Goal: Navigation & Orientation: Find specific page/section

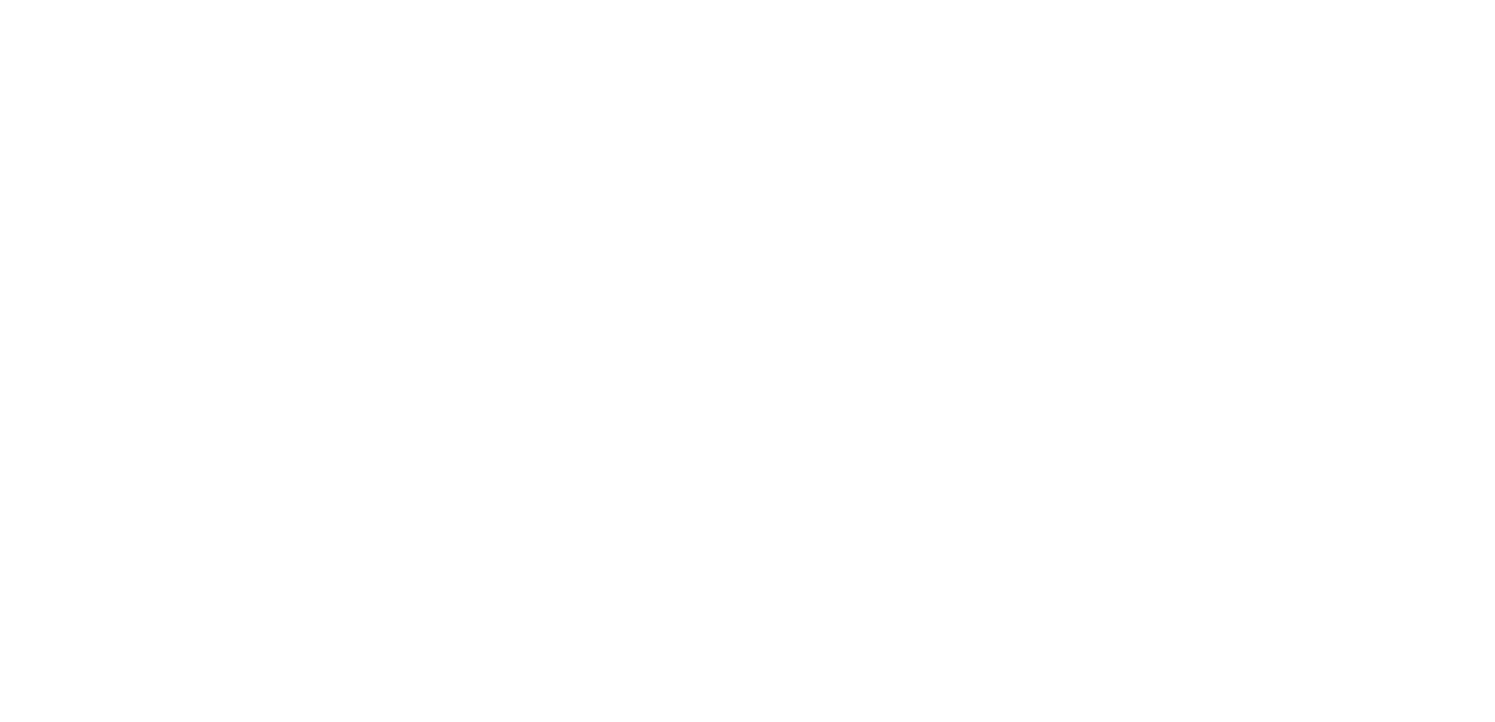
select select
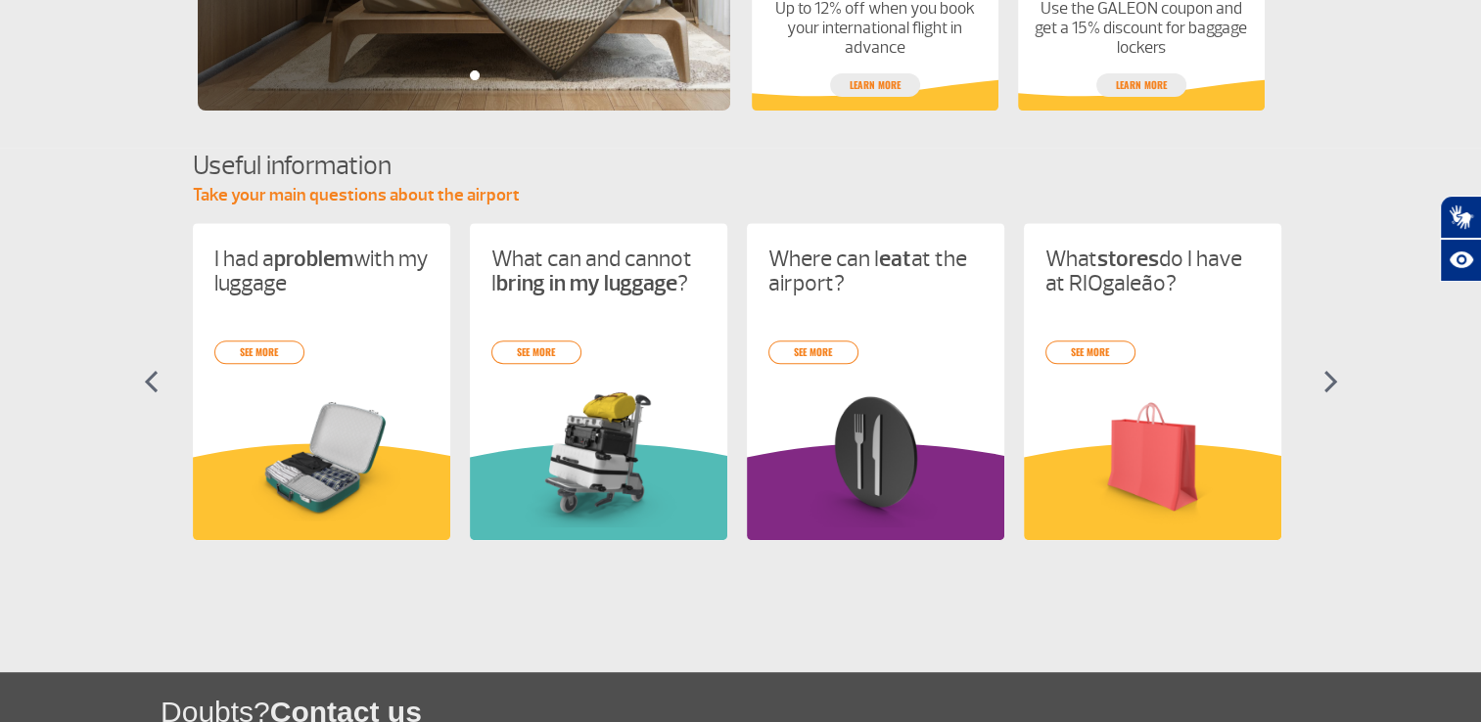
scroll to position [783, 0]
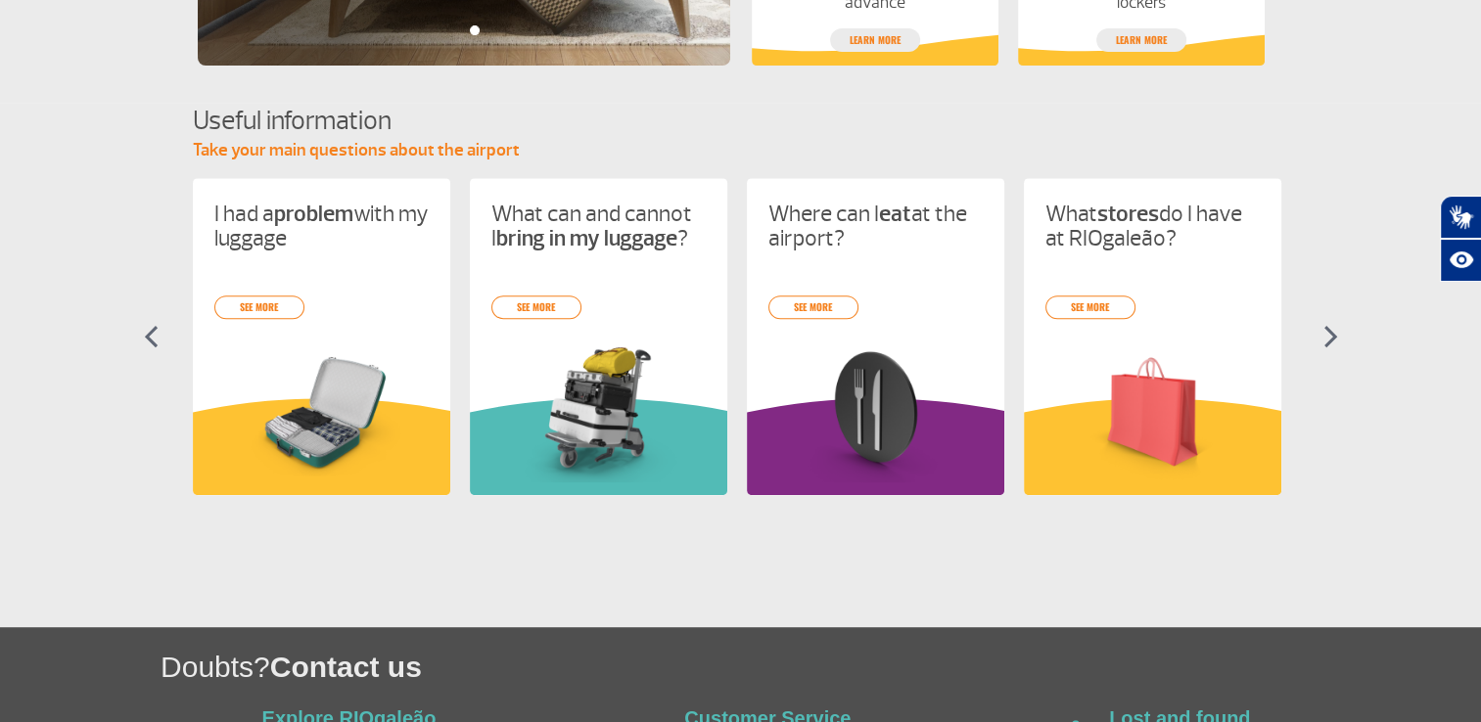
click at [1334, 334] on img at bounding box center [1330, 336] width 15 height 23
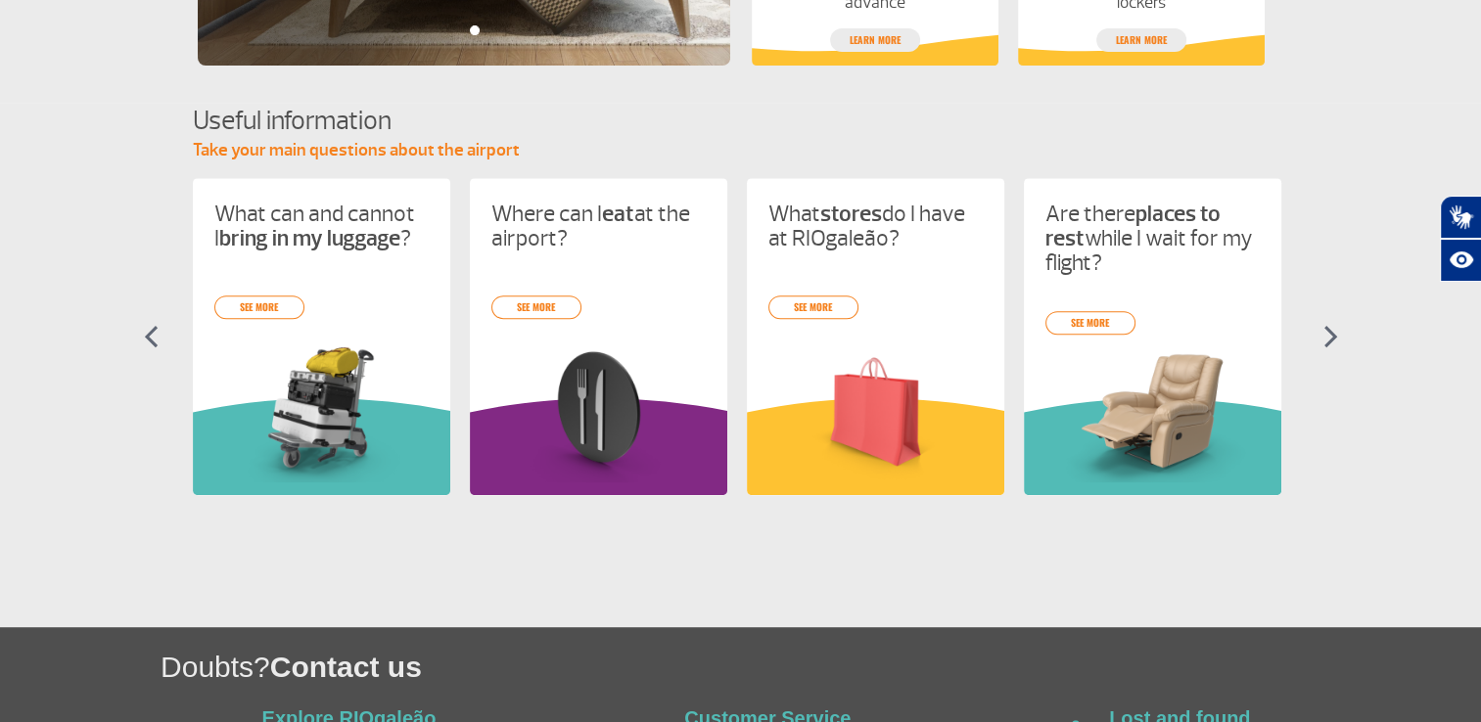
click at [1334, 334] on img at bounding box center [1330, 336] width 15 height 23
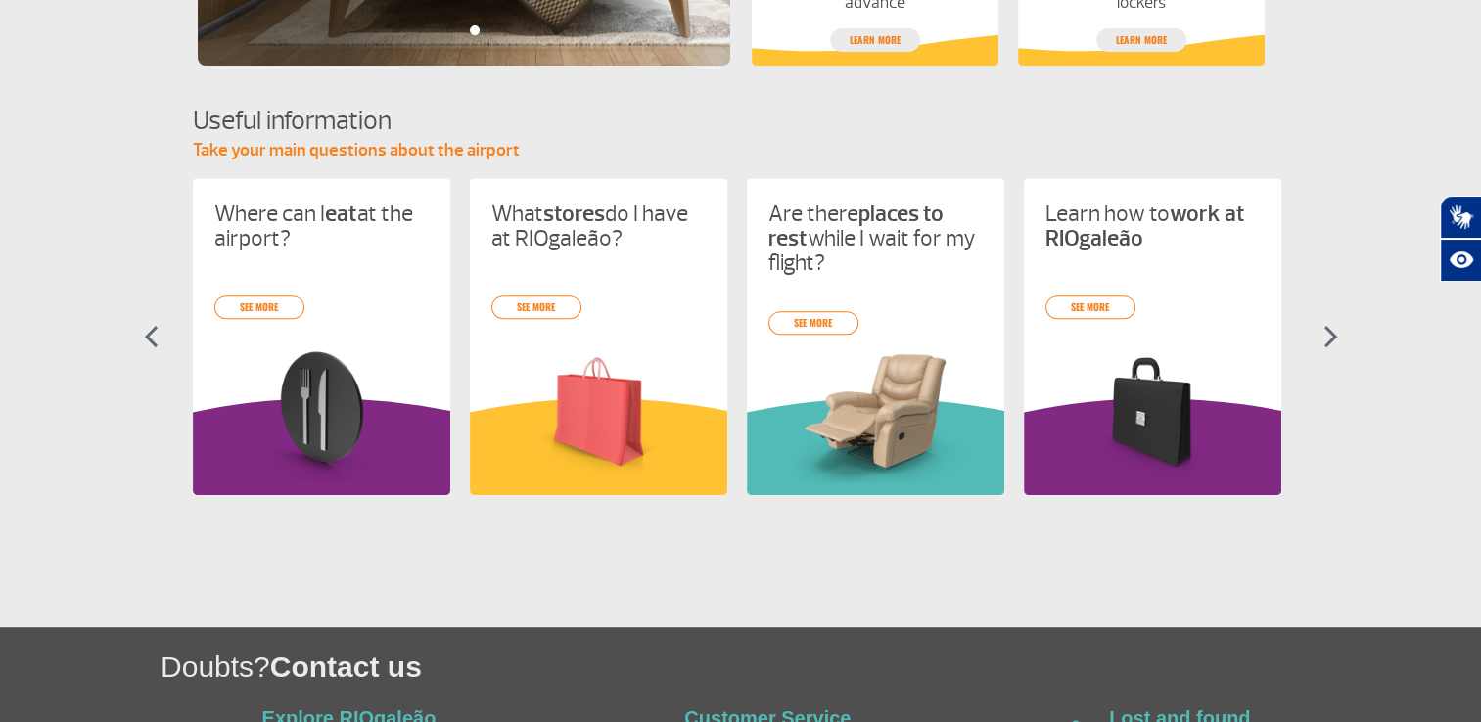
click at [1334, 334] on img at bounding box center [1330, 336] width 15 height 23
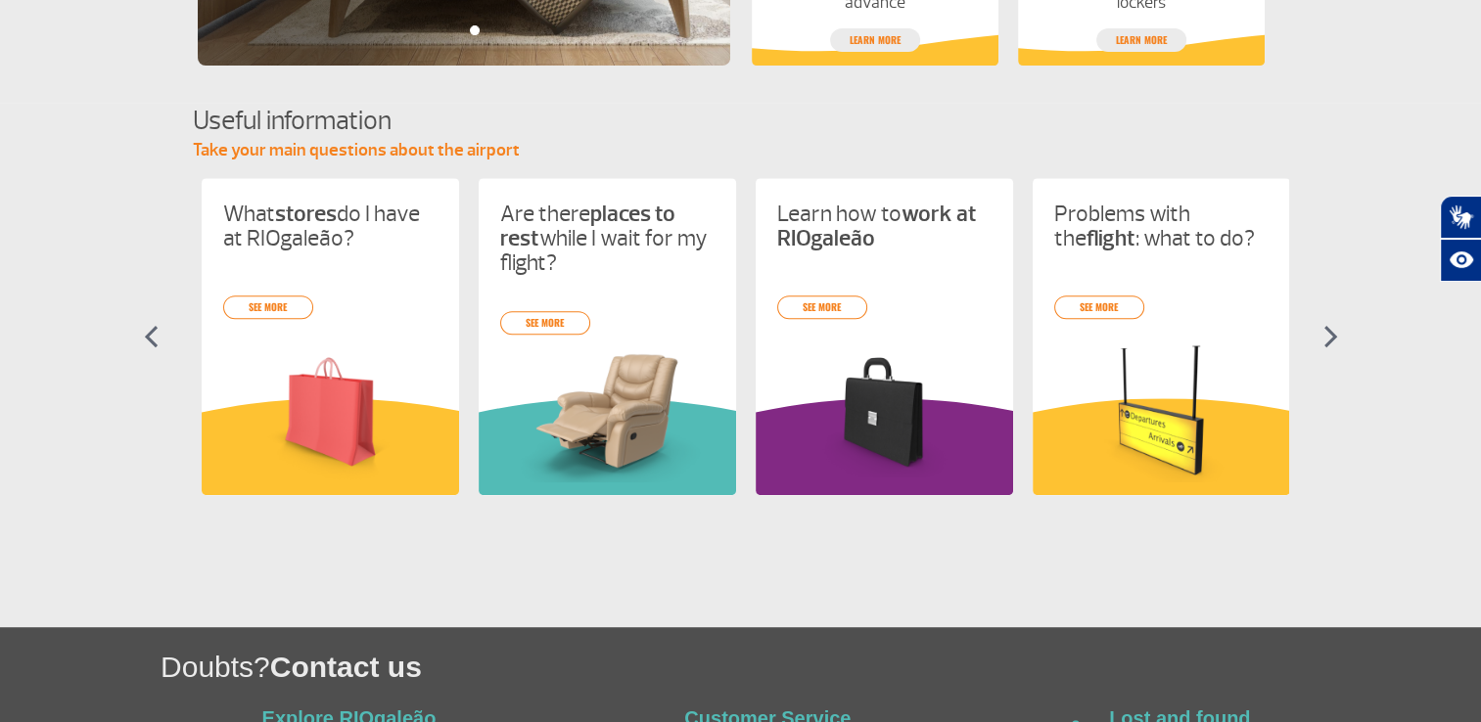
scroll to position [0, 830]
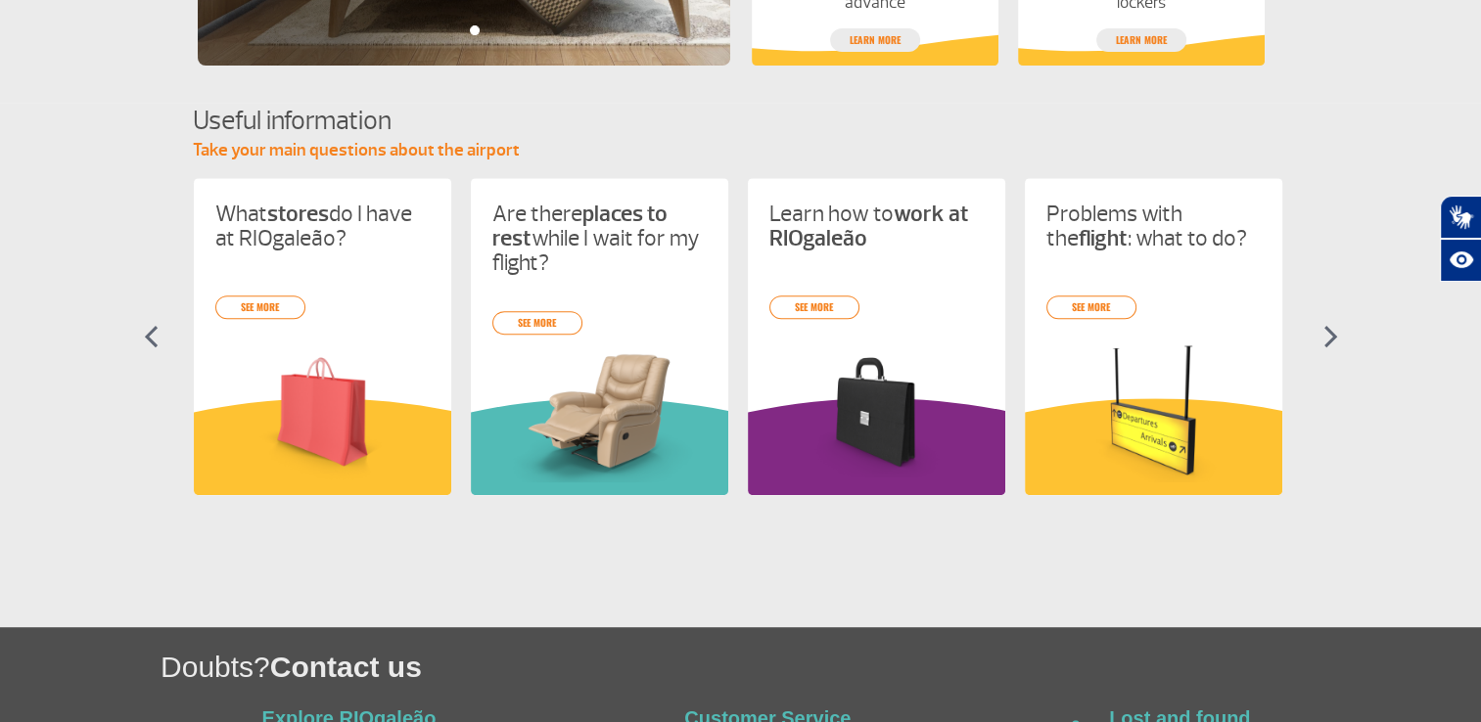
click at [1334, 334] on img at bounding box center [1330, 336] width 15 height 23
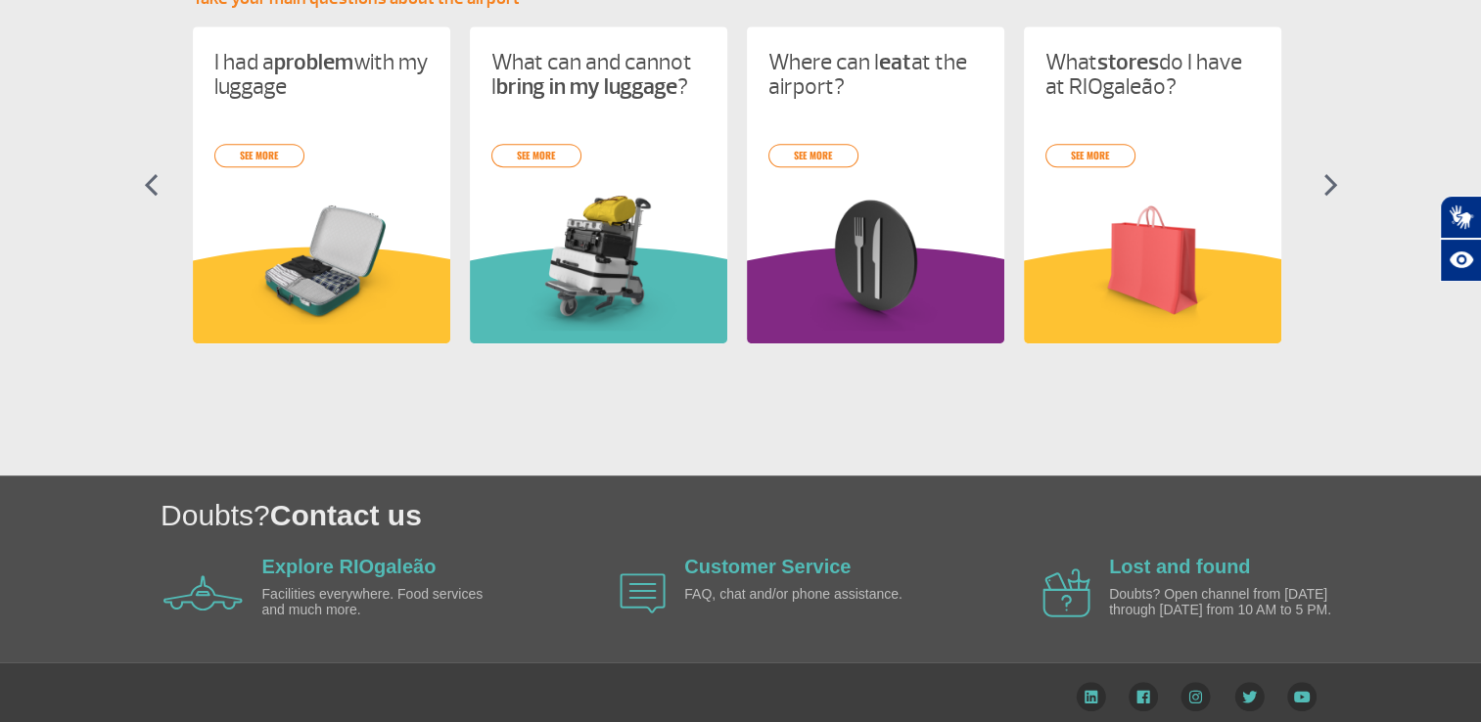
scroll to position [945, 0]
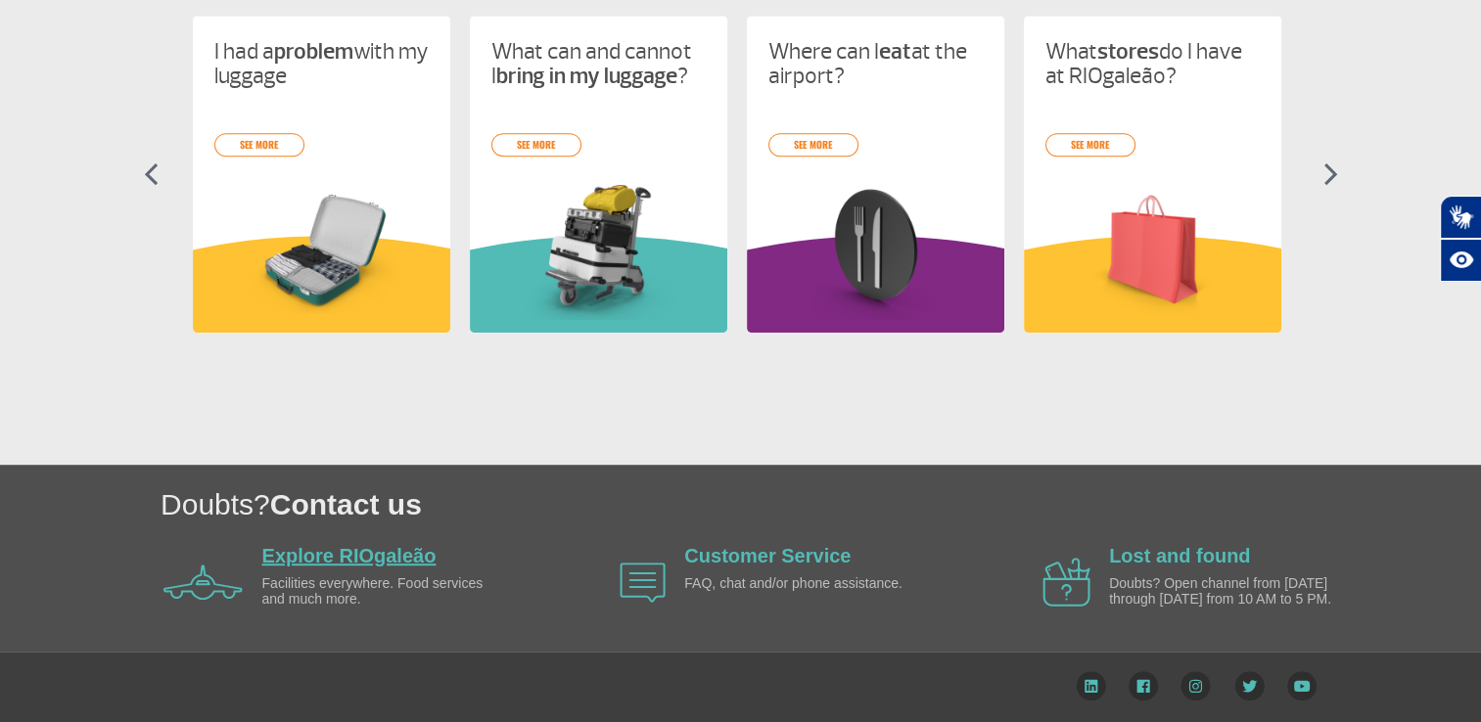
click at [352, 554] on link "Explore RIOgaleão" at bounding box center [349, 556] width 174 height 22
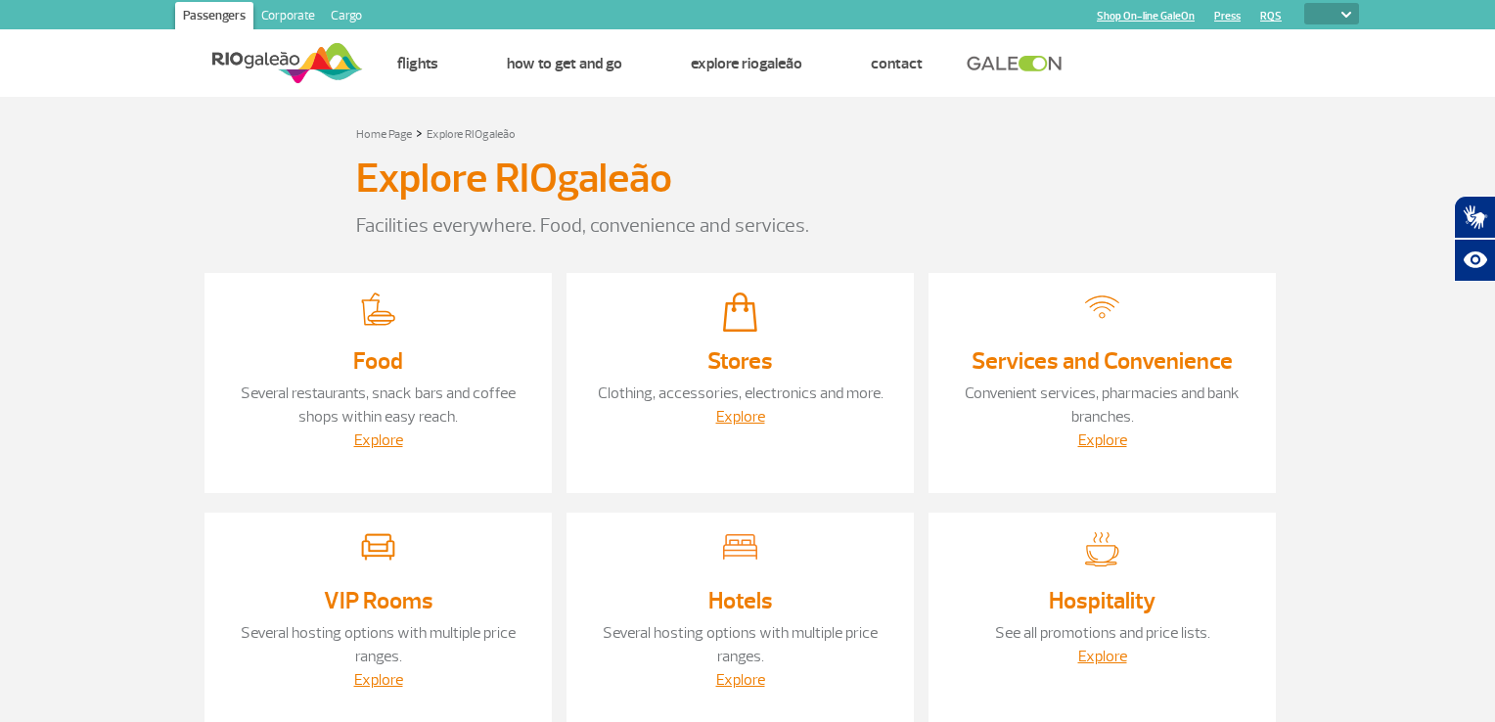
select select
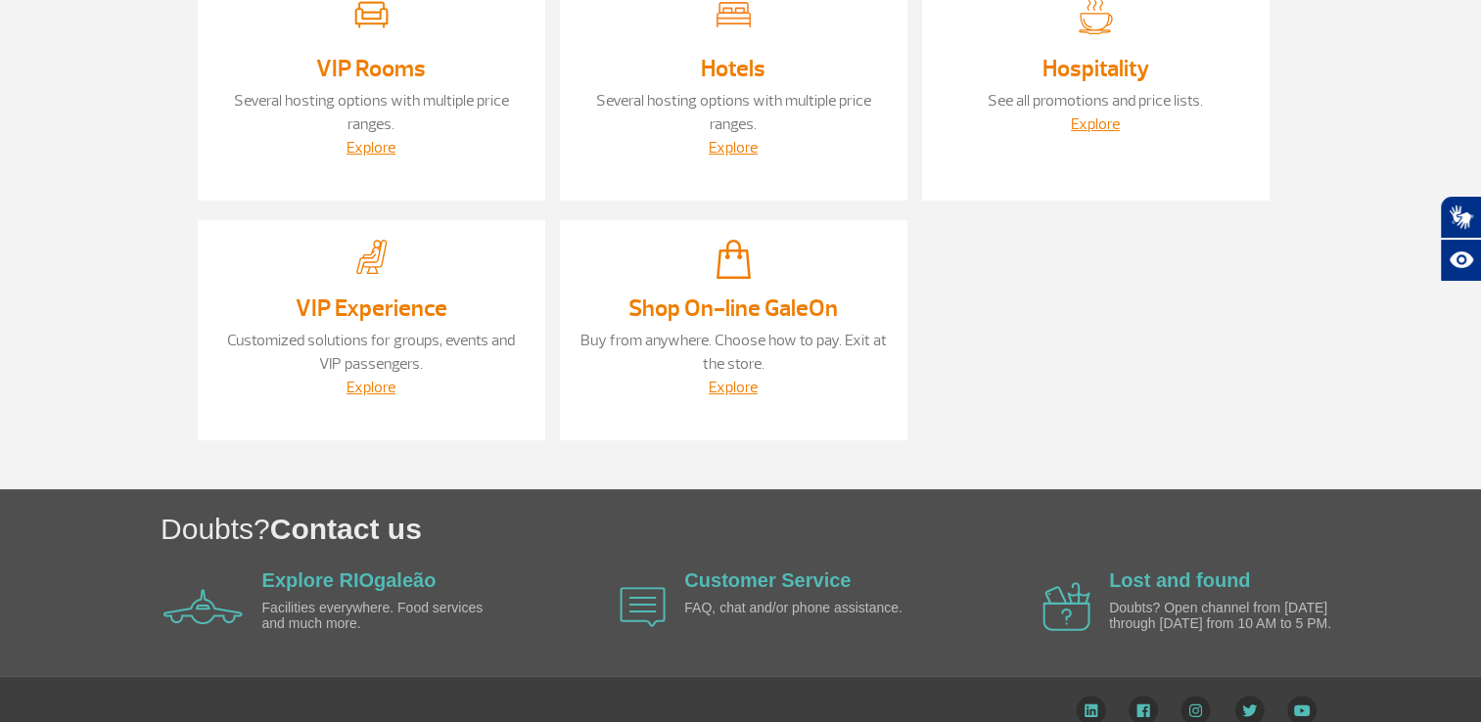
scroll to position [557, 0]
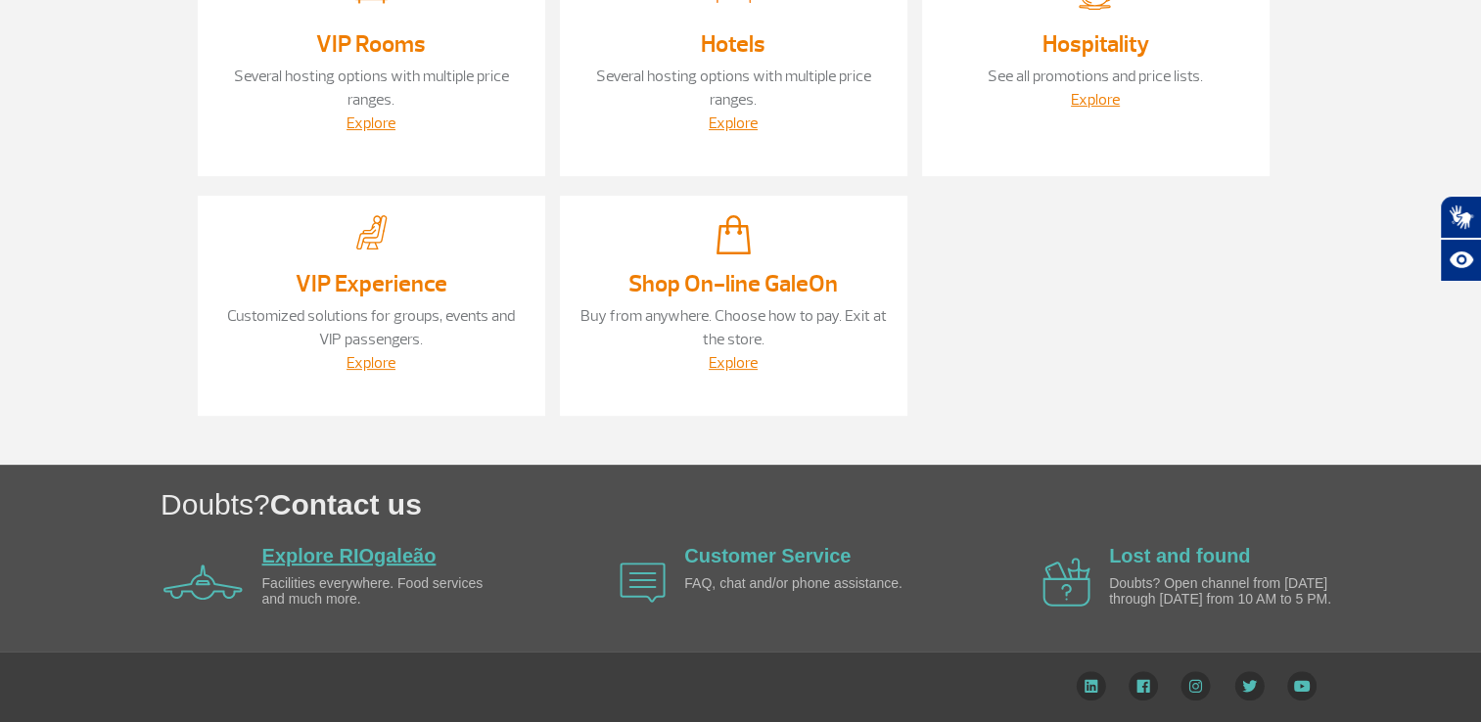
click at [322, 553] on link "Explore RIOgaleão" at bounding box center [349, 556] width 174 height 22
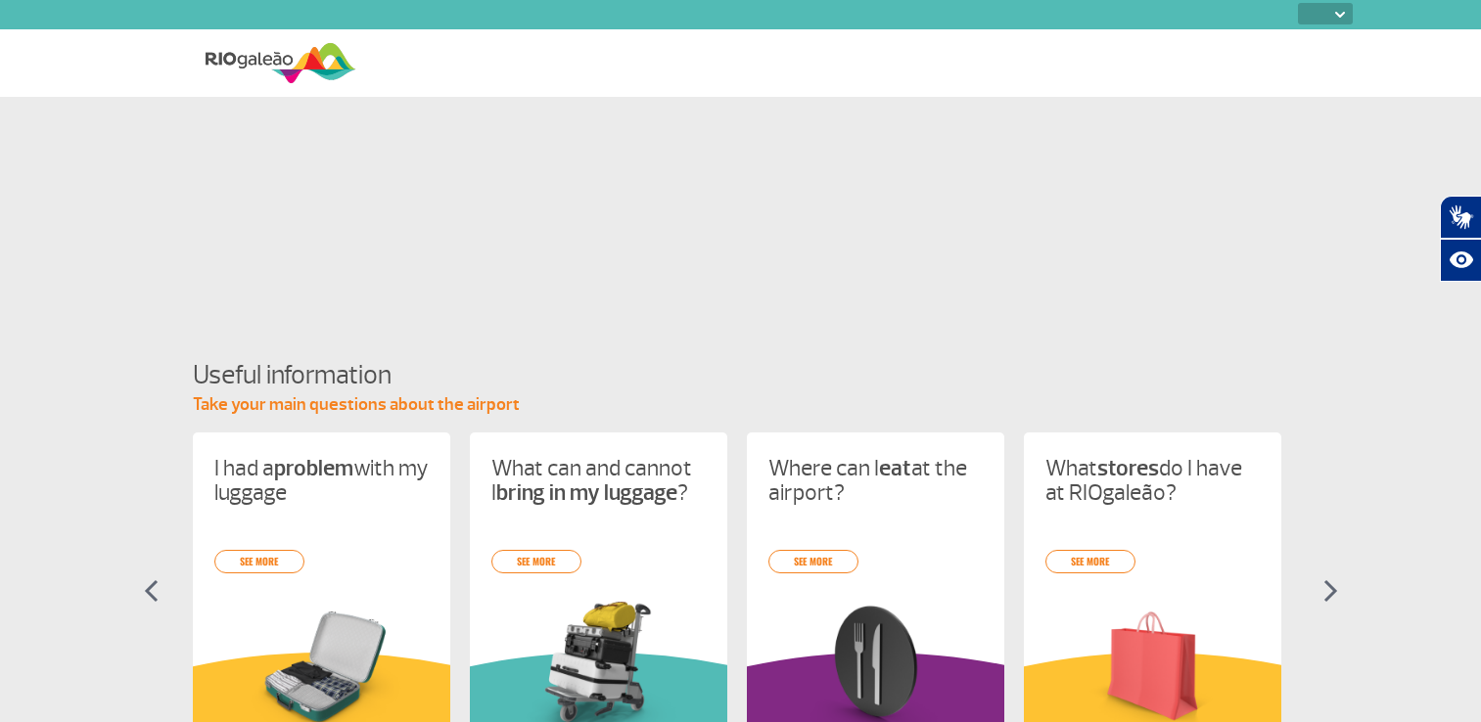
select select
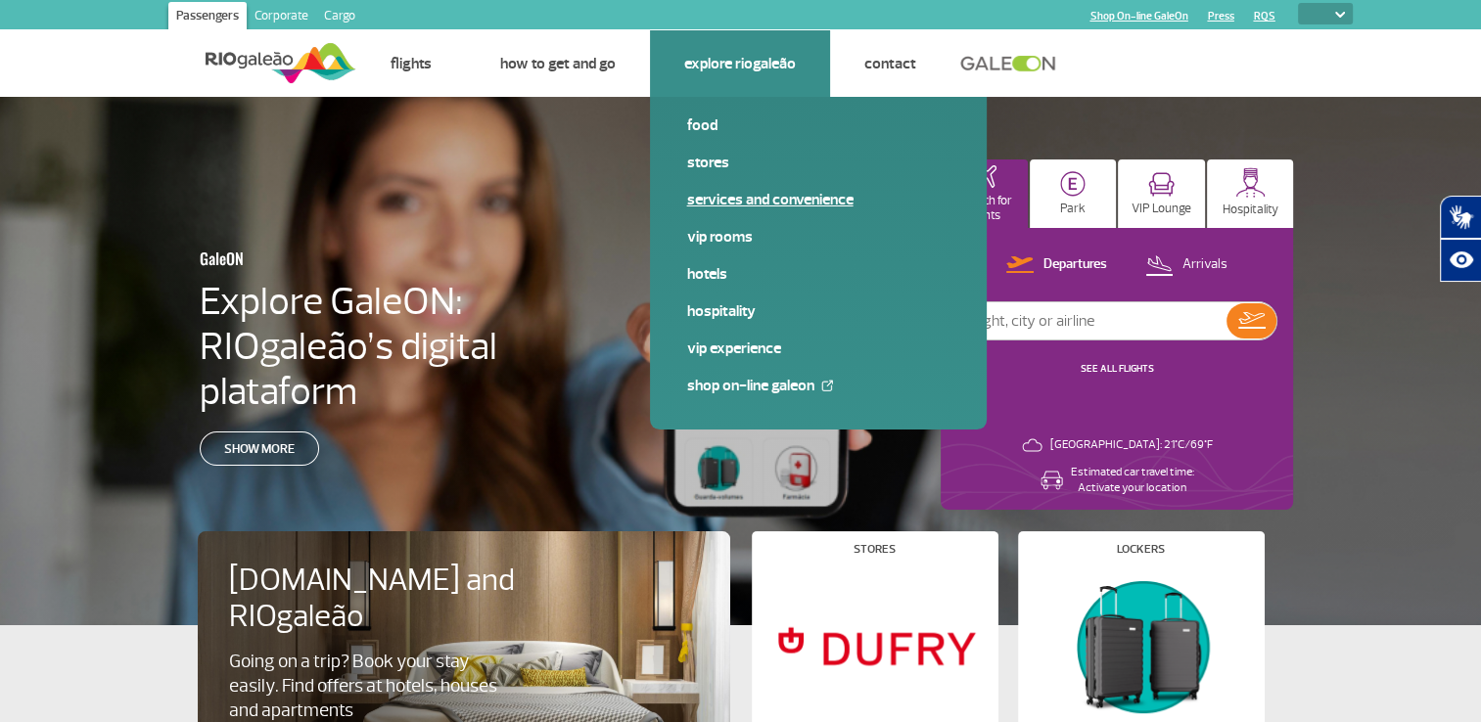
click at [714, 197] on link "Services and Convenience" at bounding box center [818, 200] width 262 height 22
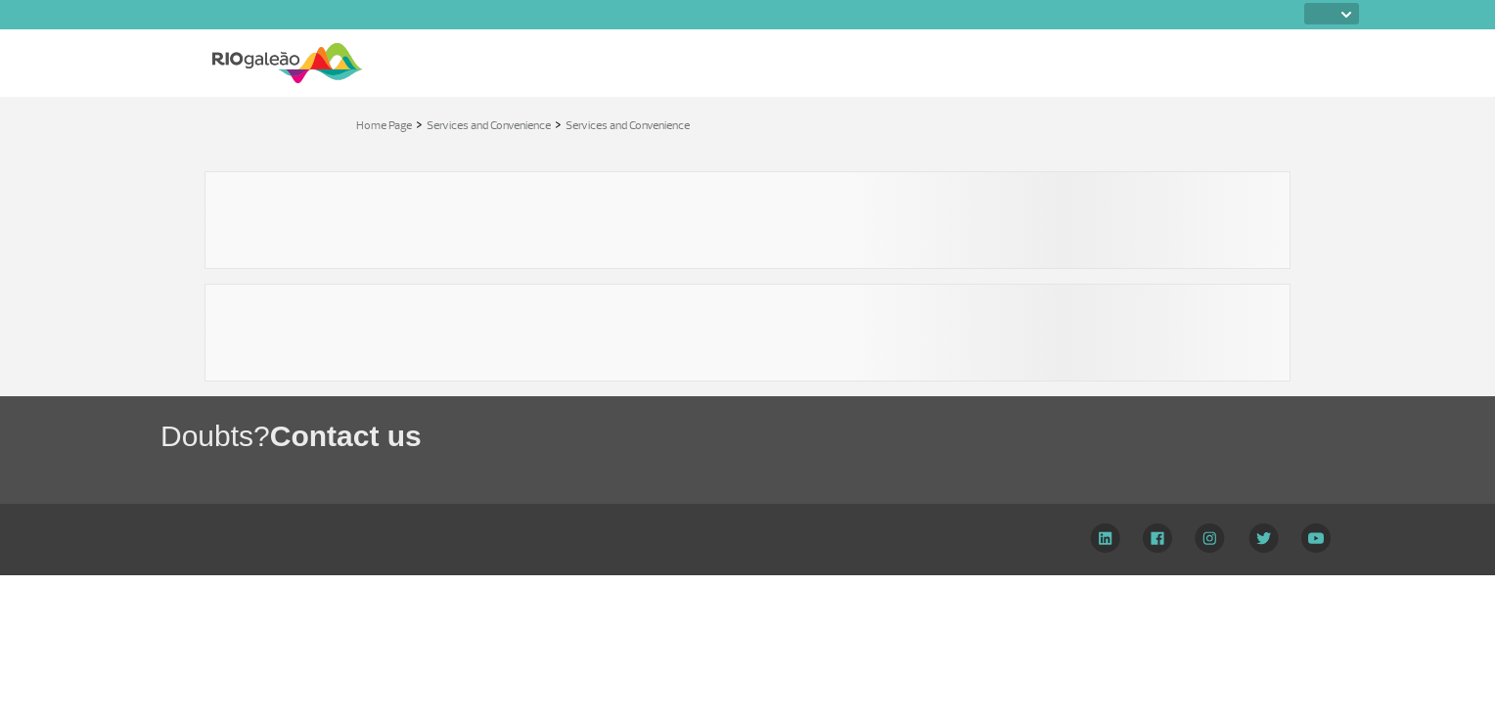
select select
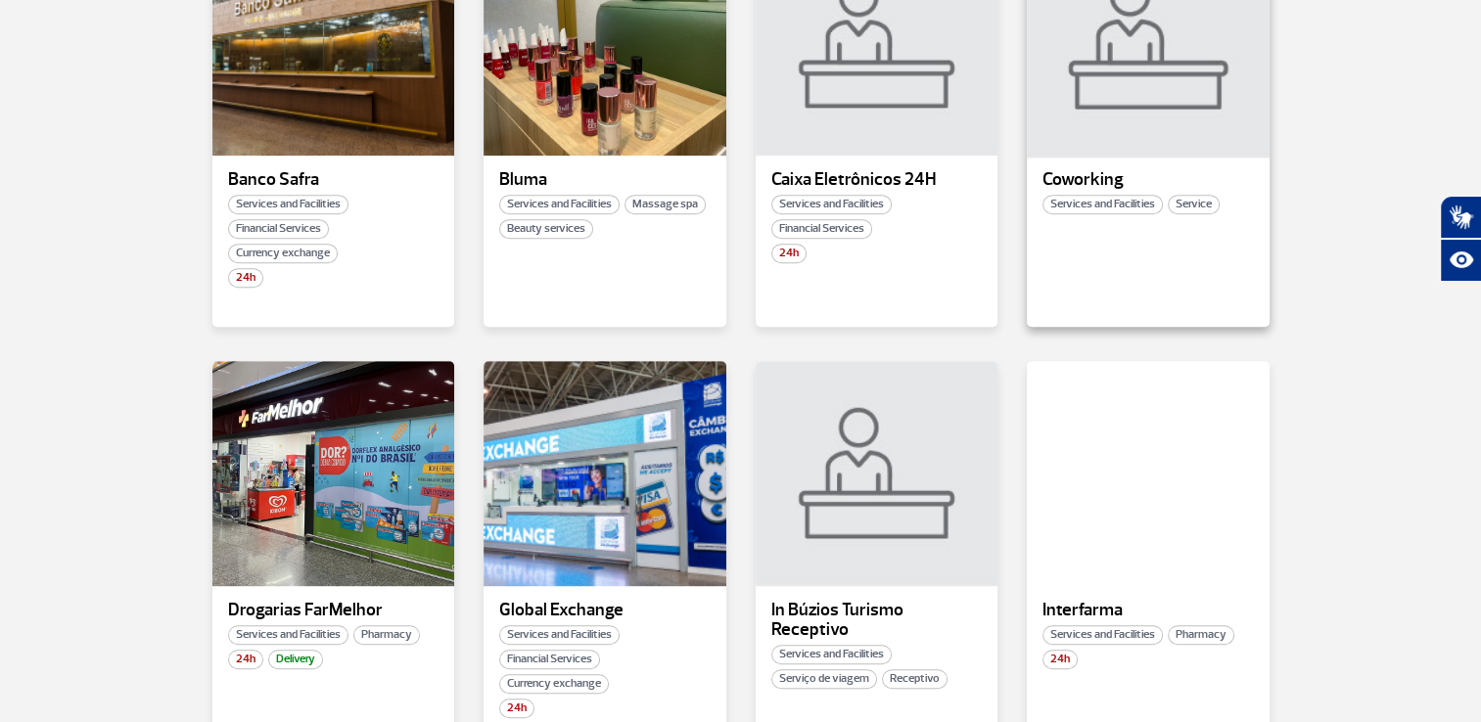
scroll to position [881, 0]
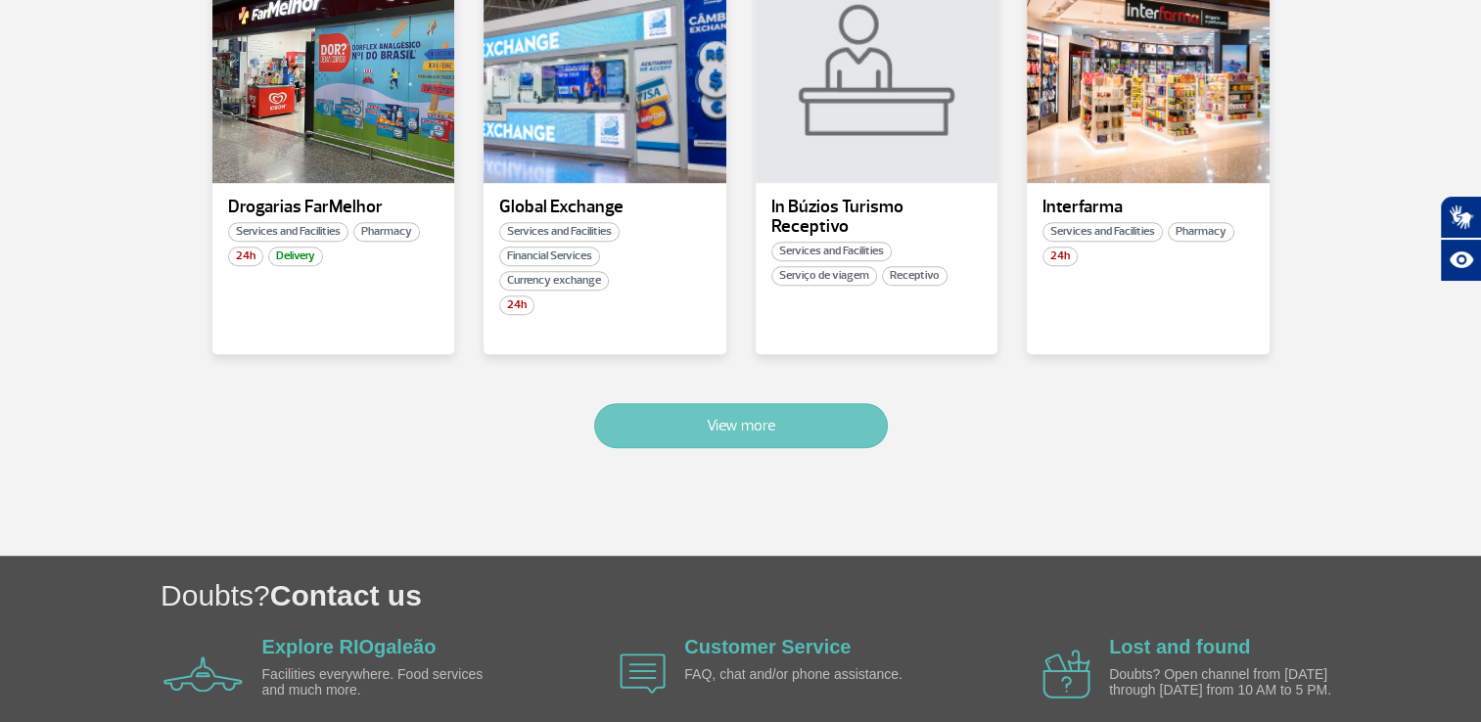
click at [780, 438] on button "View more" at bounding box center [741, 425] width 294 height 45
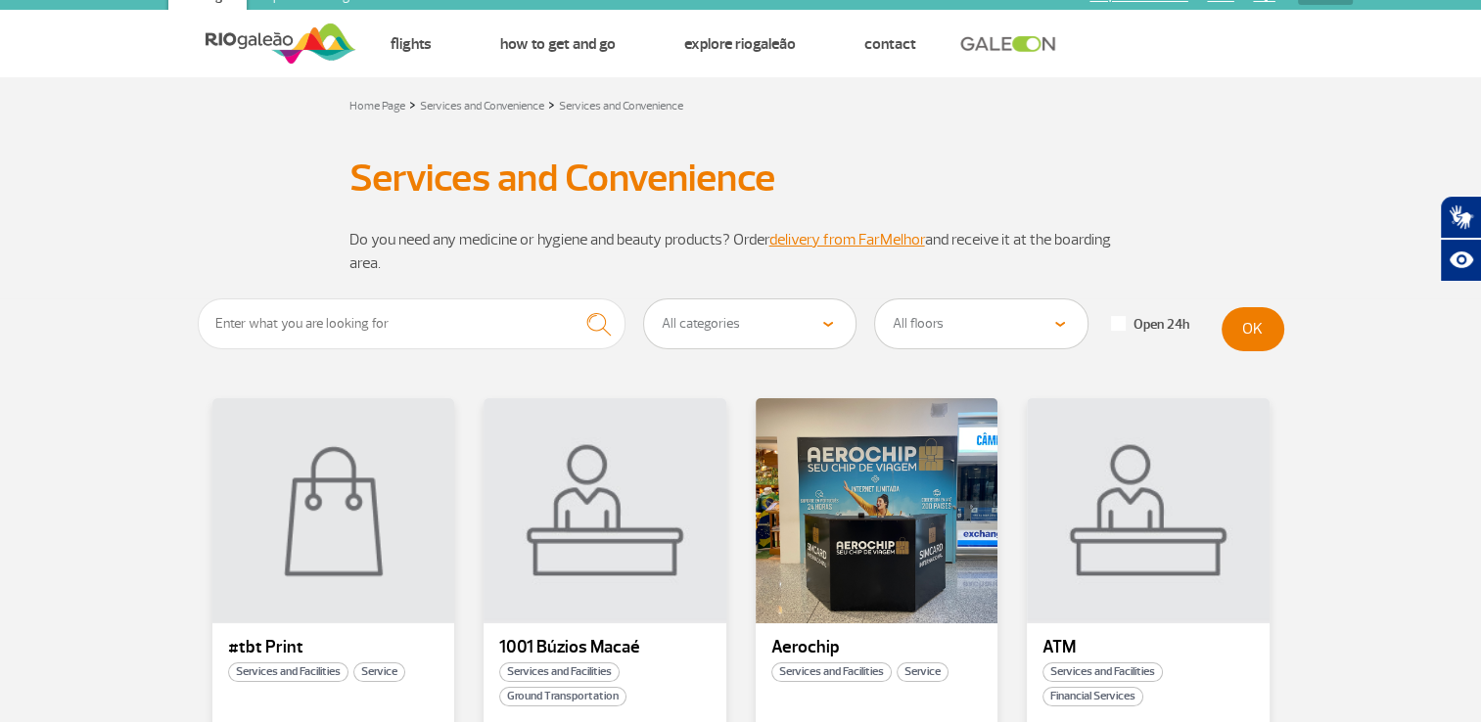
scroll to position [0, 0]
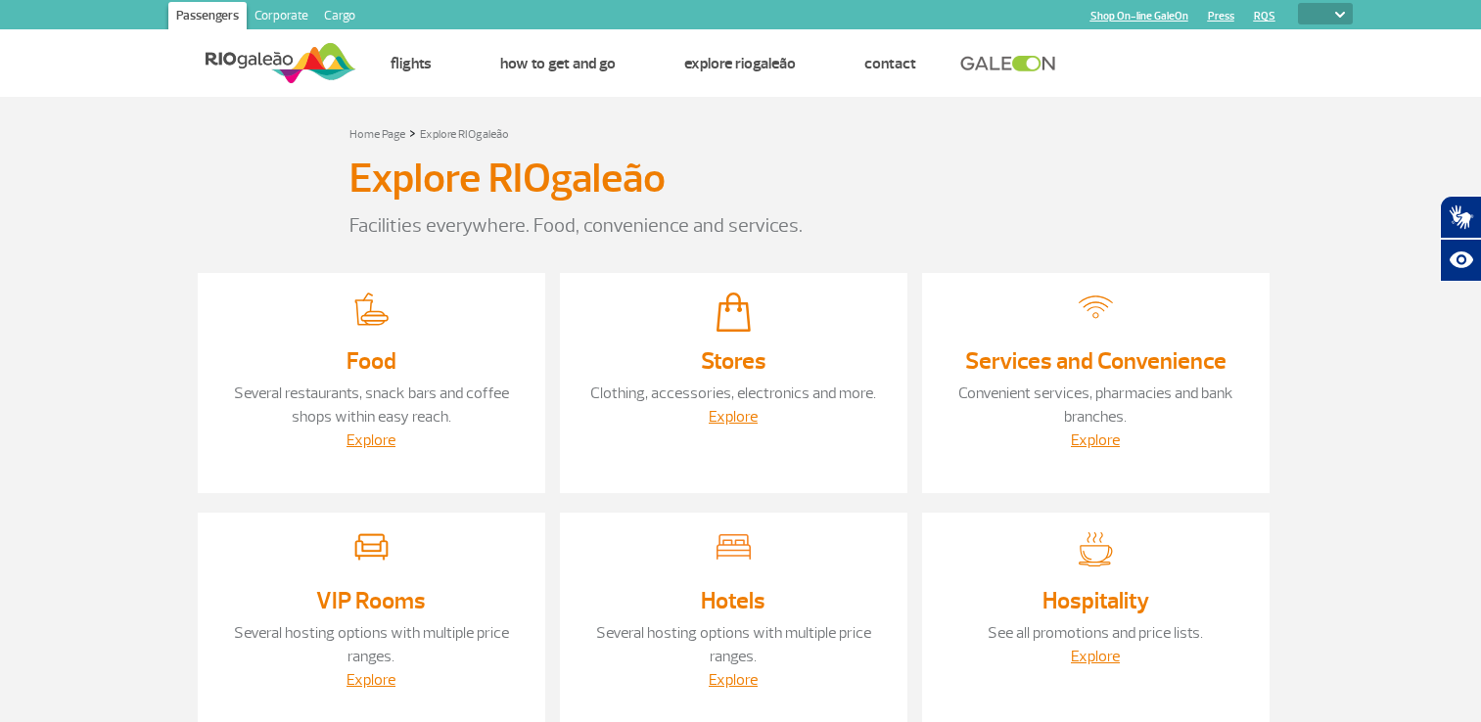
select select
